Goal: Communication & Community: Answer question/provide support

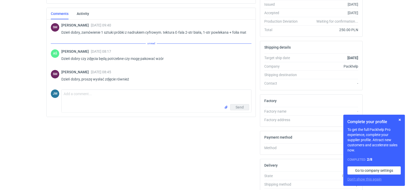
scroll to position [110, 0]
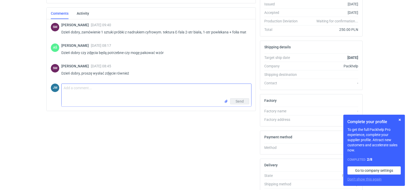
click at [95, 95] on textarea "Comment message" at bounding box center [157, 91] width 190 height 14
type textarea "Dzięń dobry, przesyłam zdjęcia"
click at [224, 101] on div "Send" at bounding box center [157, 102] width 190 height 8
click at [226, 102] on input "file" at bounding box center [226, 101] width 4 height 5
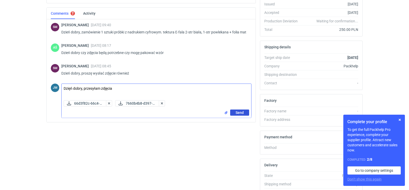
drag, startPoint x: 233, startPoint y: 112, endPoint x: 227, endPoint y: 112, distance: 6.7
click at [233, 112] on button "Send" at bounding box center [239, 112] width 19 height 6
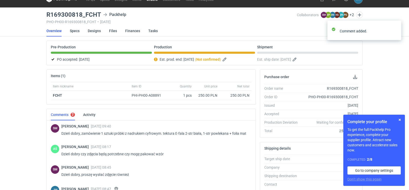
scroll to position [0, 0]
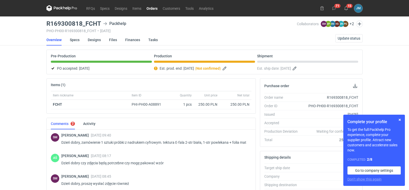
click at [62, 8] on icon at bounding box center [61, 8] width 31 height 6
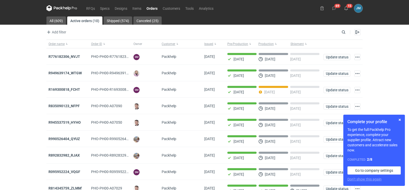
click at [68, 9] on icon at bounding box center [69, 8] width 3 height 4
click at [399, 118] on button "button" at bounding box center [400, 120] width 6 height 6
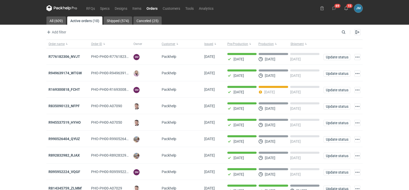
click at [54, 6] on icon at bounding box center [61, 8] width 31 height 6
click at [59, 6] on icon at bounding box center [61, 8] width 31 height 6
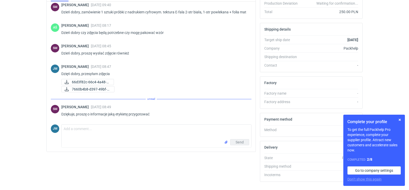
scroll to position [140, 0]
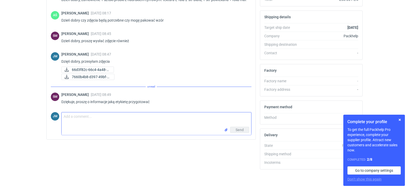
click at [142, 125] on textarea "Comment message" at bounding box center [157, 119] width 190 height 14
type textarea "[PERSON_NAME] niebawem podeslę wymiary paczki"
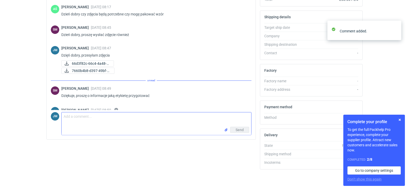
scroll to position [31, 0]
